Goal: Task Accomplishment & Management: Manage account settings

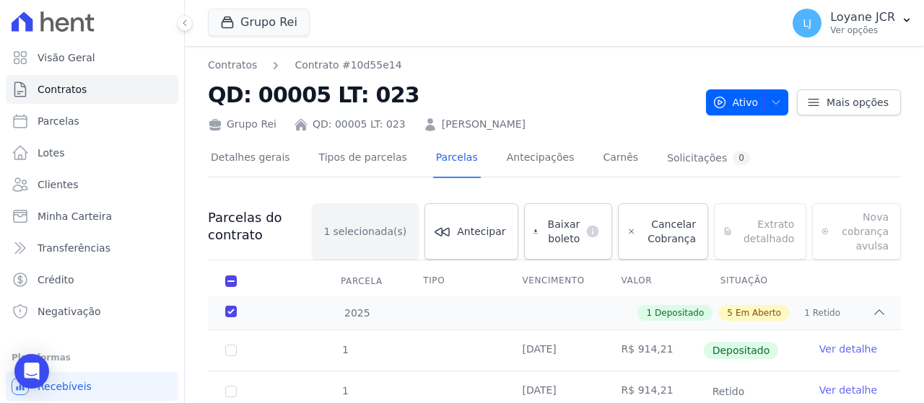
scroll to position [87, 0]
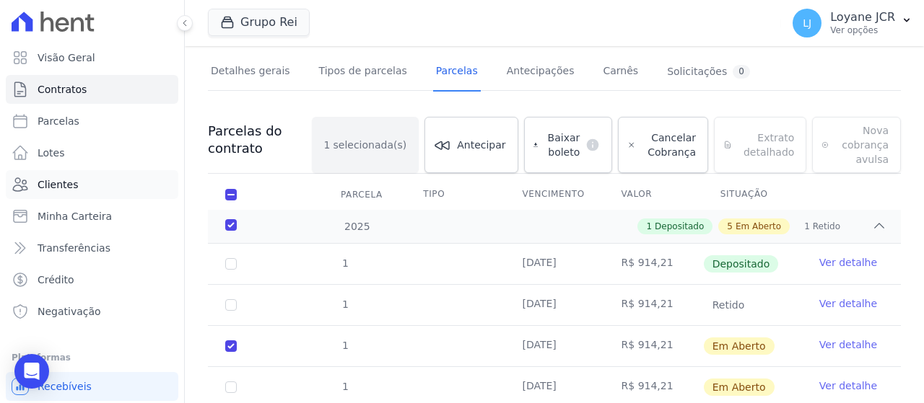
click at [113, 188] on link "Clientes" at bounding box center [92, 184] width 172 height 29
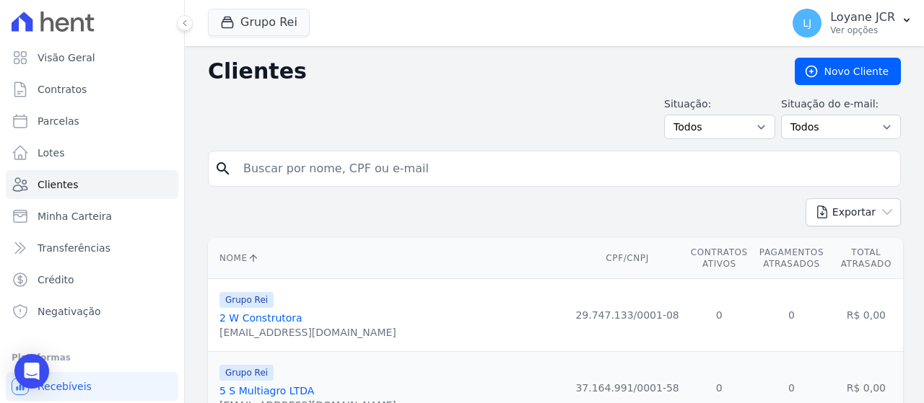
click at [365, 160] on input "search" at bounding box center [565, 168] width 660 height 29
paste input "[PERSON_NAME]"
type input "[PERSON_NAME]"
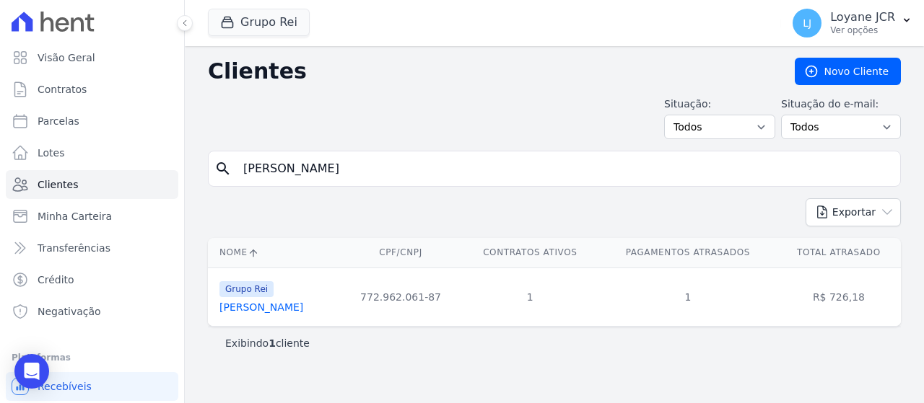
click at [255, 310] on link "[PERSON_NAME]" at bounding box center [261, 308] width 84 height 12
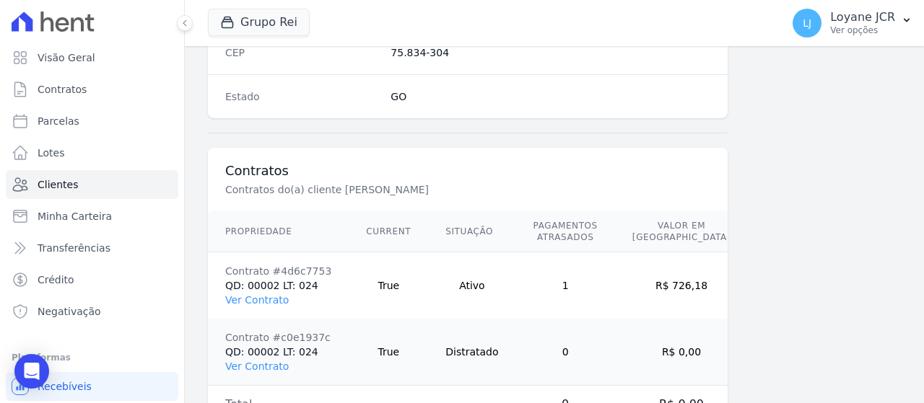
scroll to position [1018, 0]
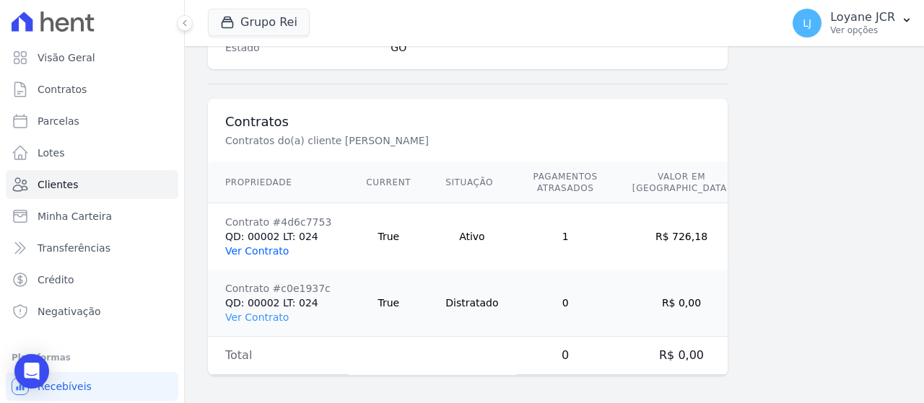
click at [254, 245] on link "Ver Contrato" at bounding box center [257, 251] width 64 height 12
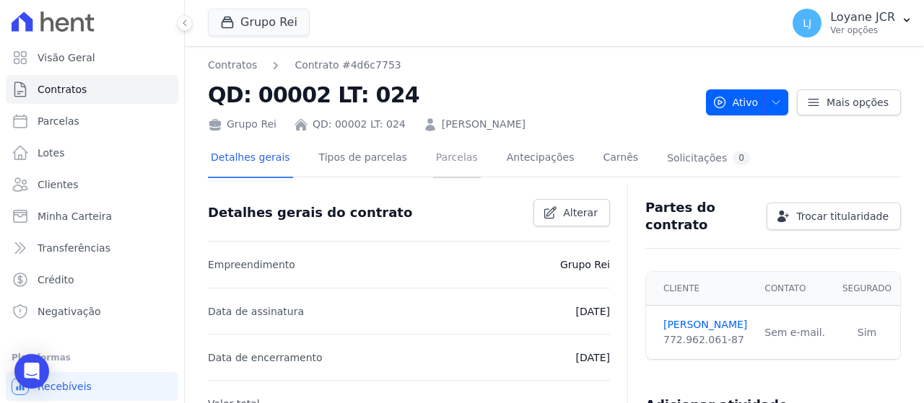
click at [435, 144] on link "Parcelas" at bounding box center [457, 159] width 48 height 38
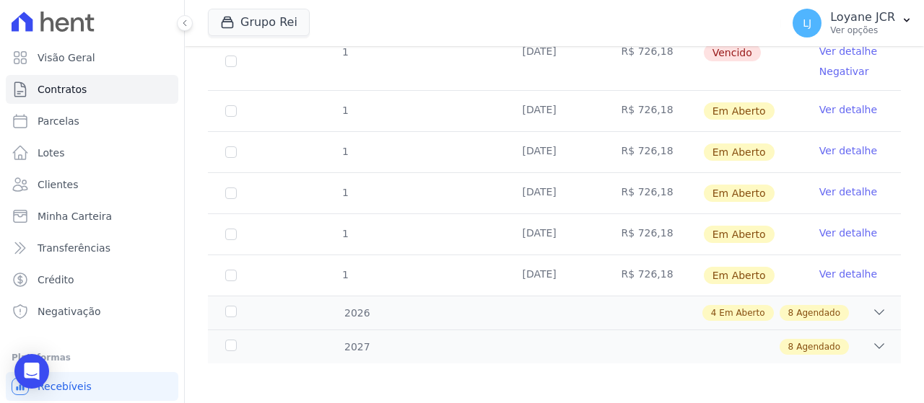
scroll to position [253, 0]
